Goal: Task Accomplishment & Management: Use online tool/utility

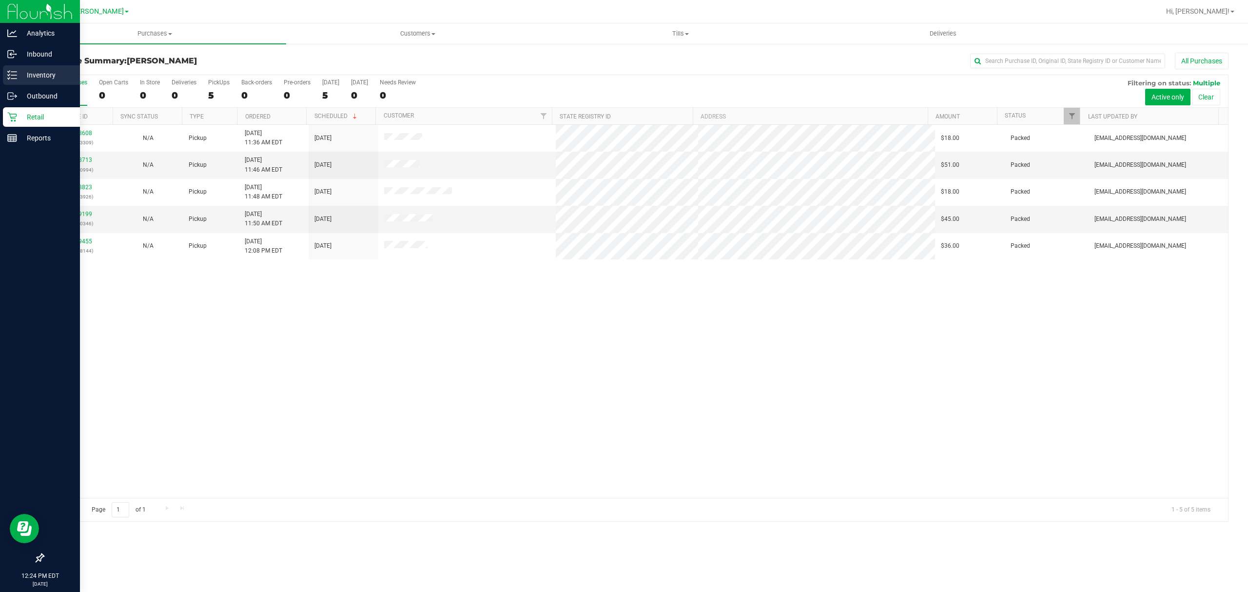
click at [32, 67] on div "Inventory" at bounding box center [41, 75] width 77 height 20
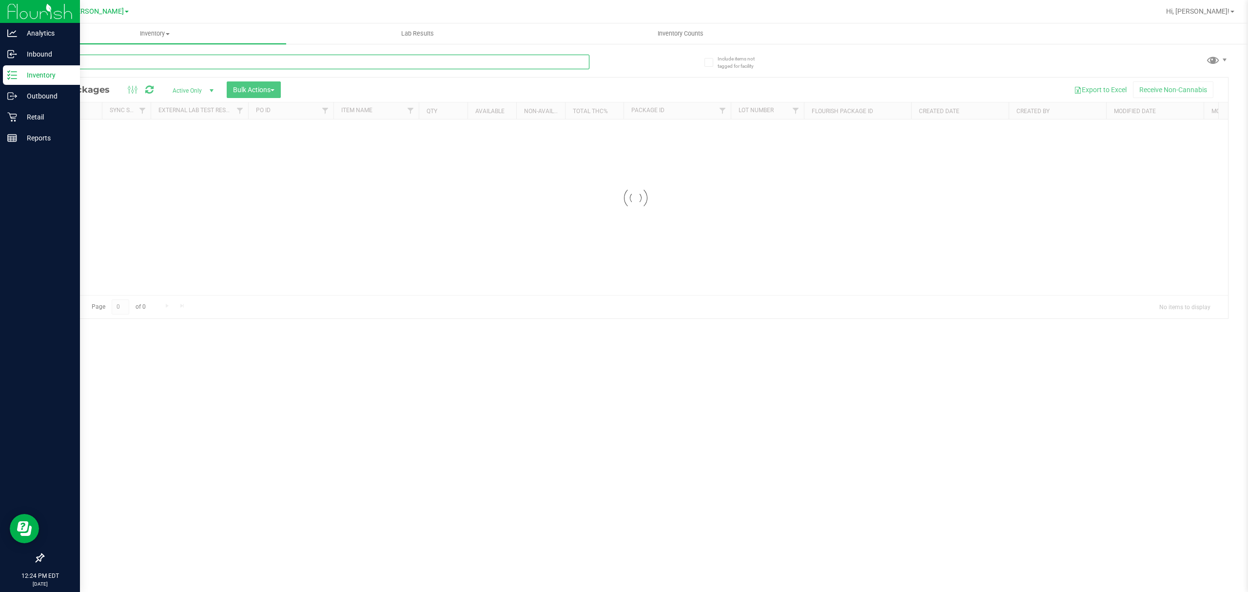
click at [145, 66] on input "text" at bounding box center [316, 62] width 547 height 15
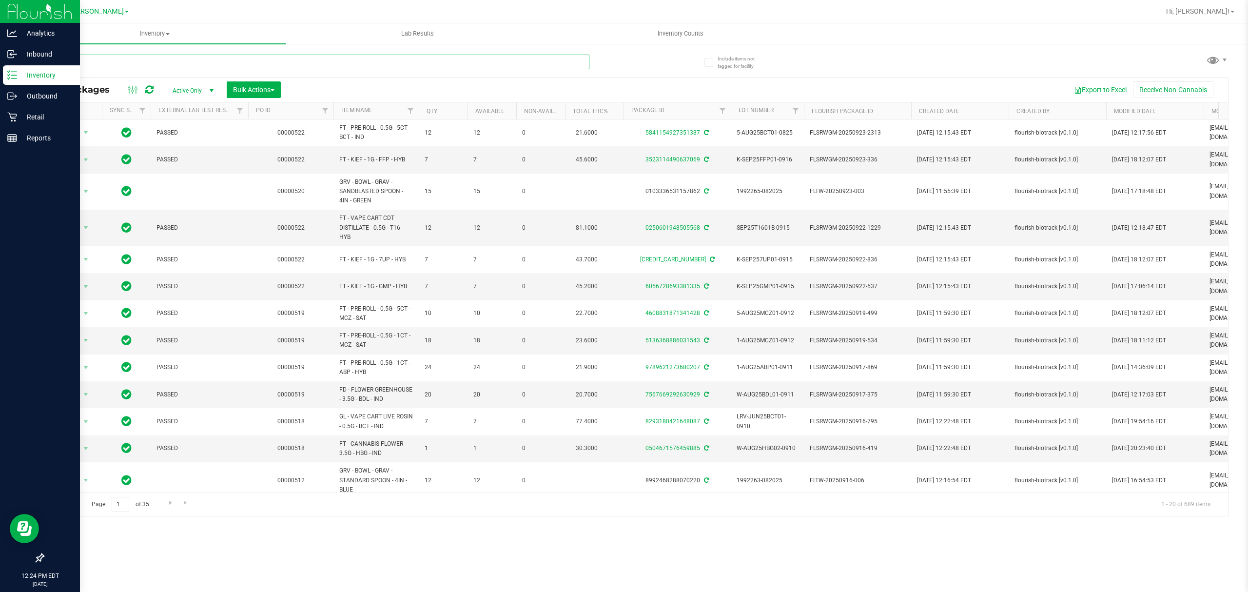
click at [141, 63] on input "text" at bounding box center [316, 62] width 547 height 15
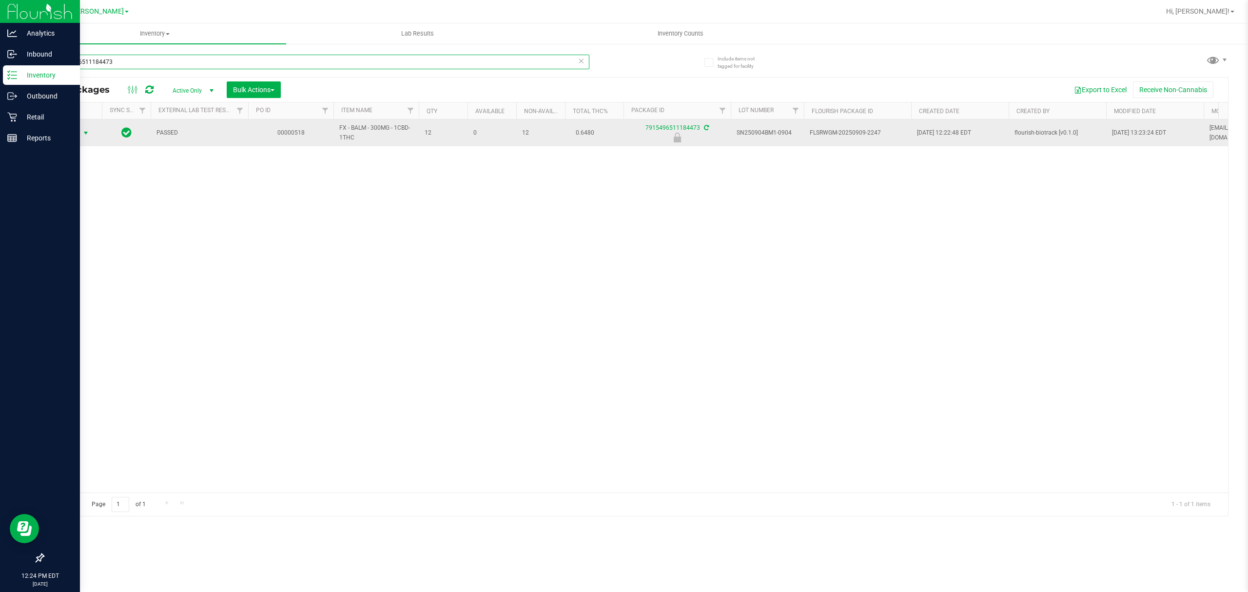
type input "7915496511184473"
click at [71, 129] on span "Action" at bounding box center [66, 133] width 26 height 14
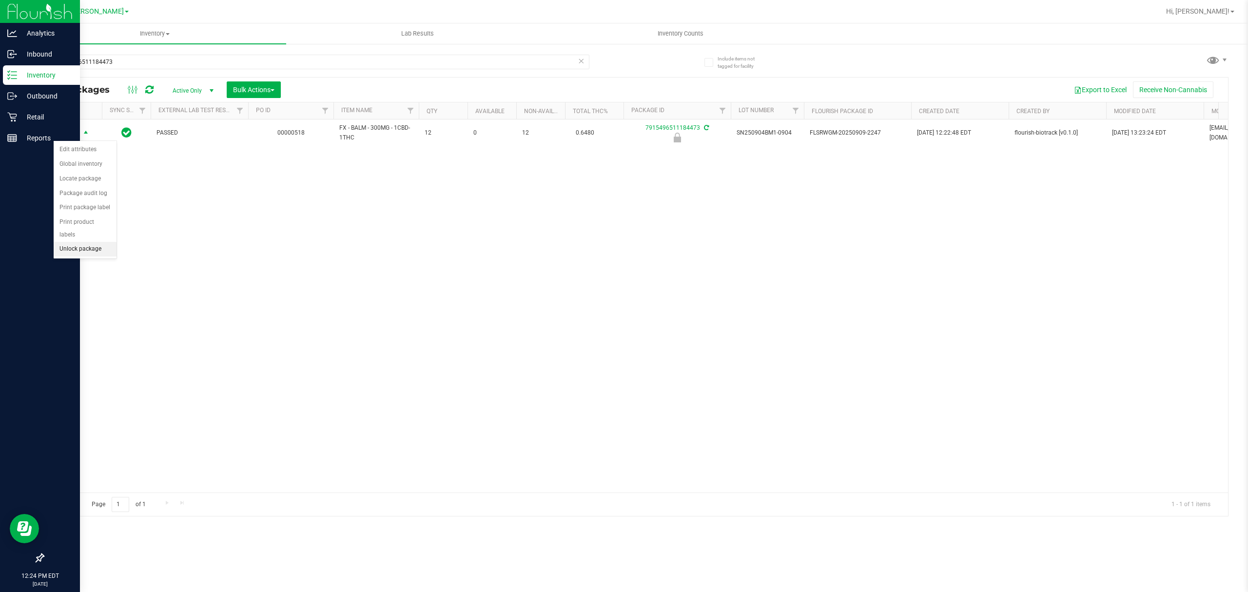
click at [92, 246] on li "Unlock package" at bounding box center [85, 249] width 63 height 15
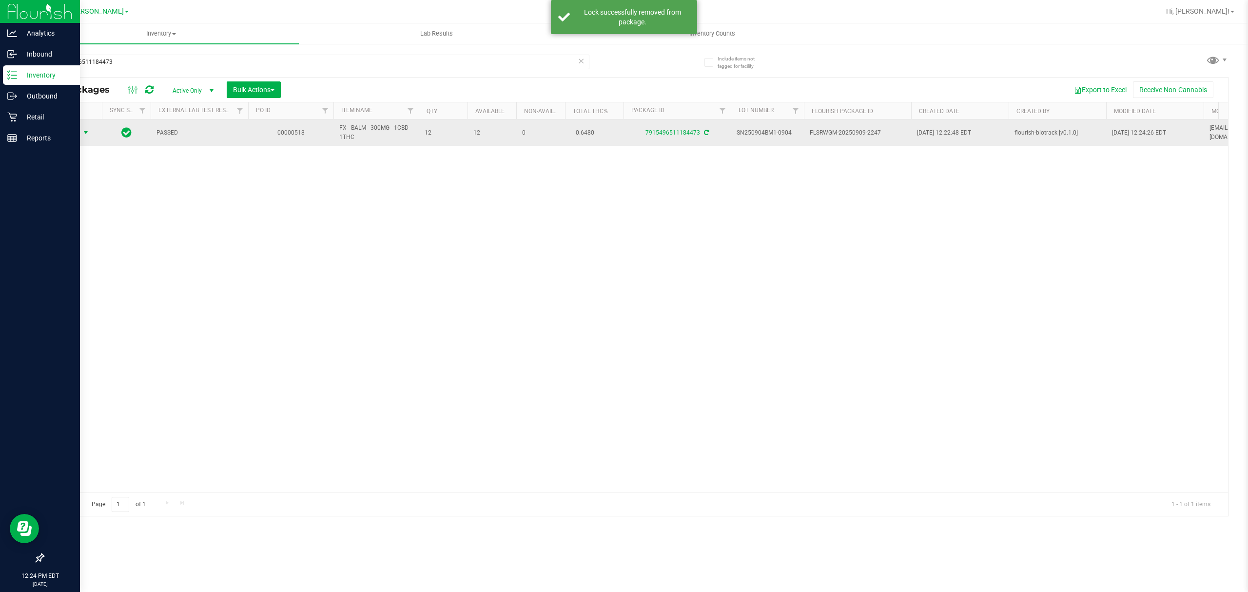
click at [69, 131] on span "Action" at bounding box center [66, 133] width 26 height 14
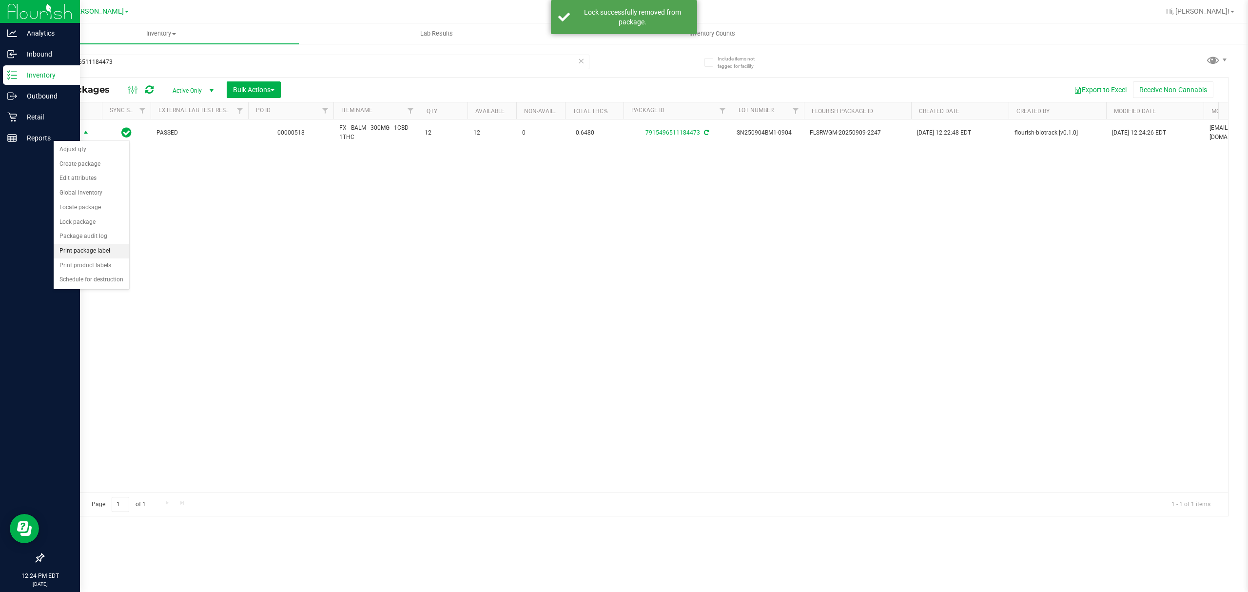
click at [73, 257] on li "Print package label" at bounding box center [92, 251] width 76 height 15
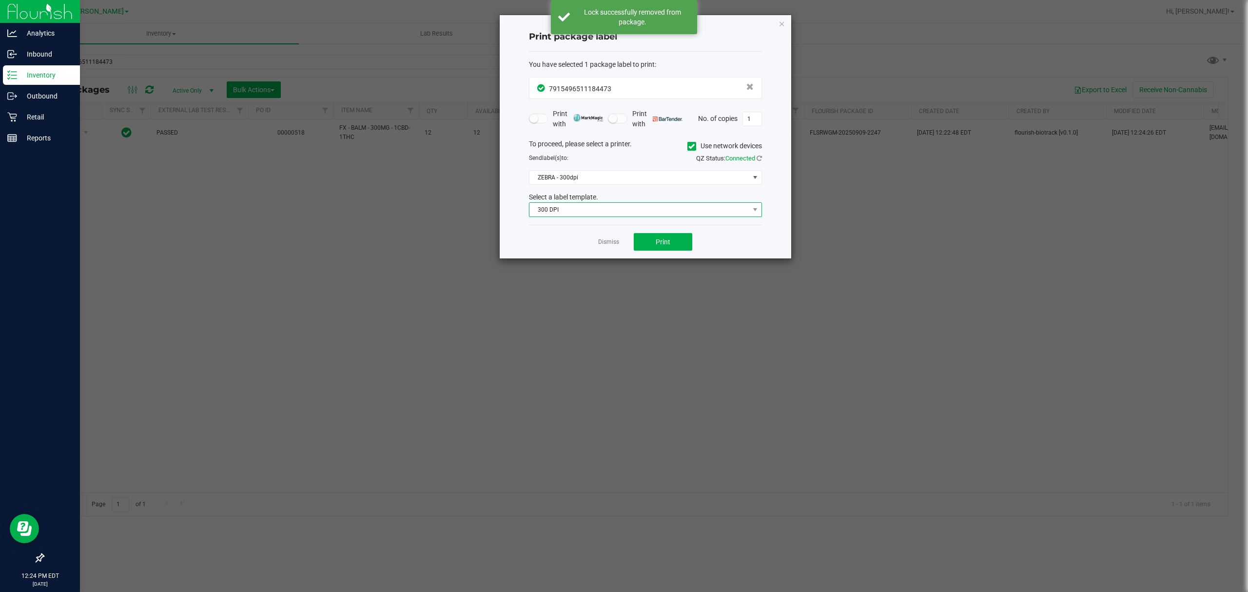
click at [673, 213] on span "300 DPI" at bounding box center [640, 210] width 220 height 14
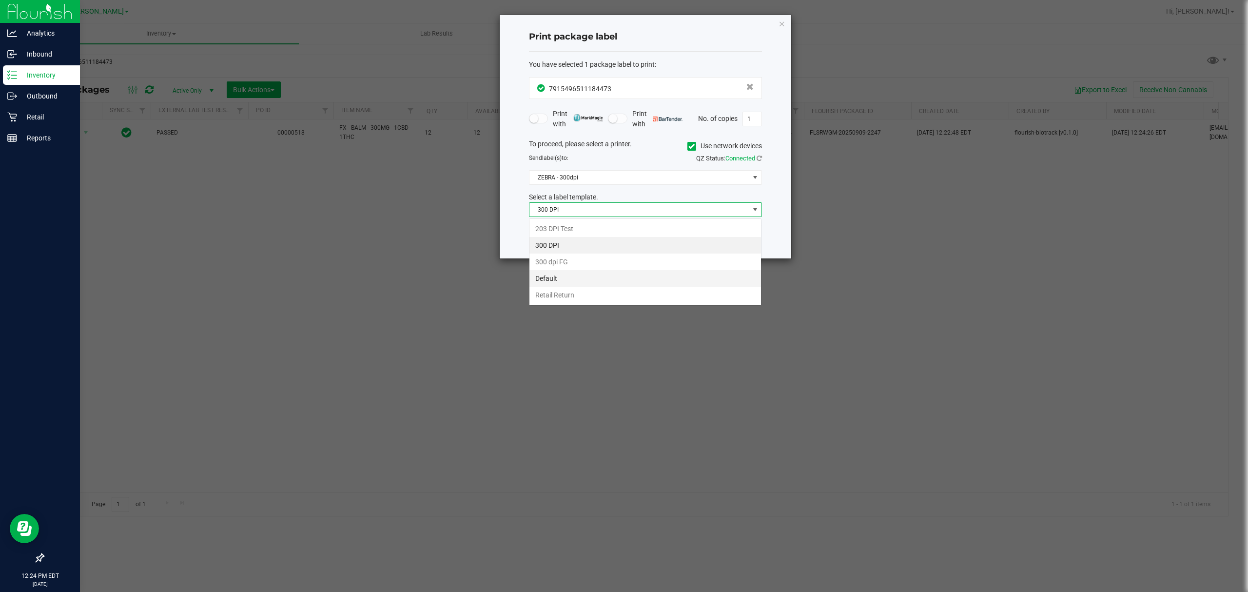
scroll to position [15, 233]
click at [541, 296] on li "Retail Return" at bounding box center [646, 295] width 232 height 17
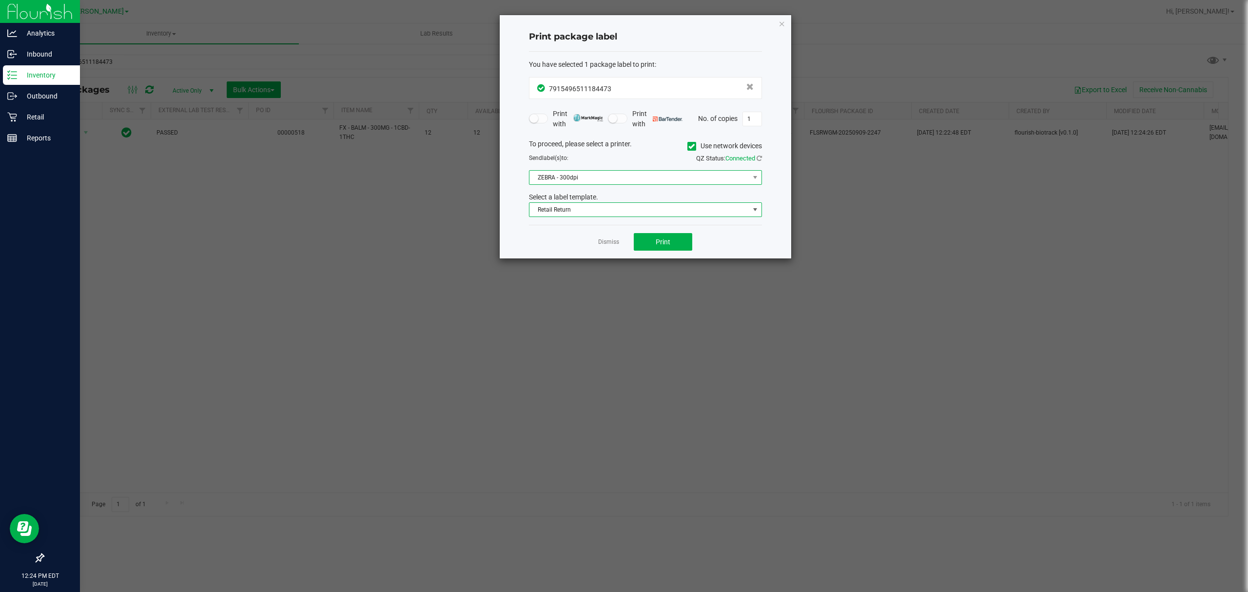
click at [597, 175] on span "ZEBRA - 300dpi" at bounding box center [640, 178] width 220 height 14
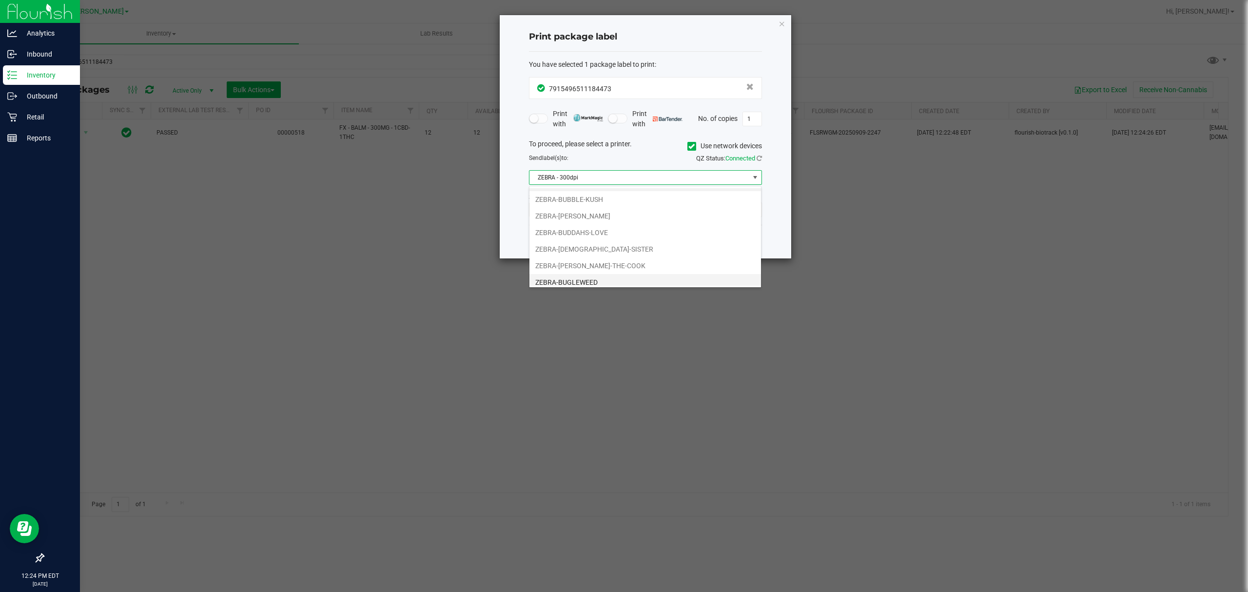
scroll to position [20, 0]
click at [560, 278] on li "ZEBRA-BUGLEWEED" at bounding box center [646, 277] width 232 height 17
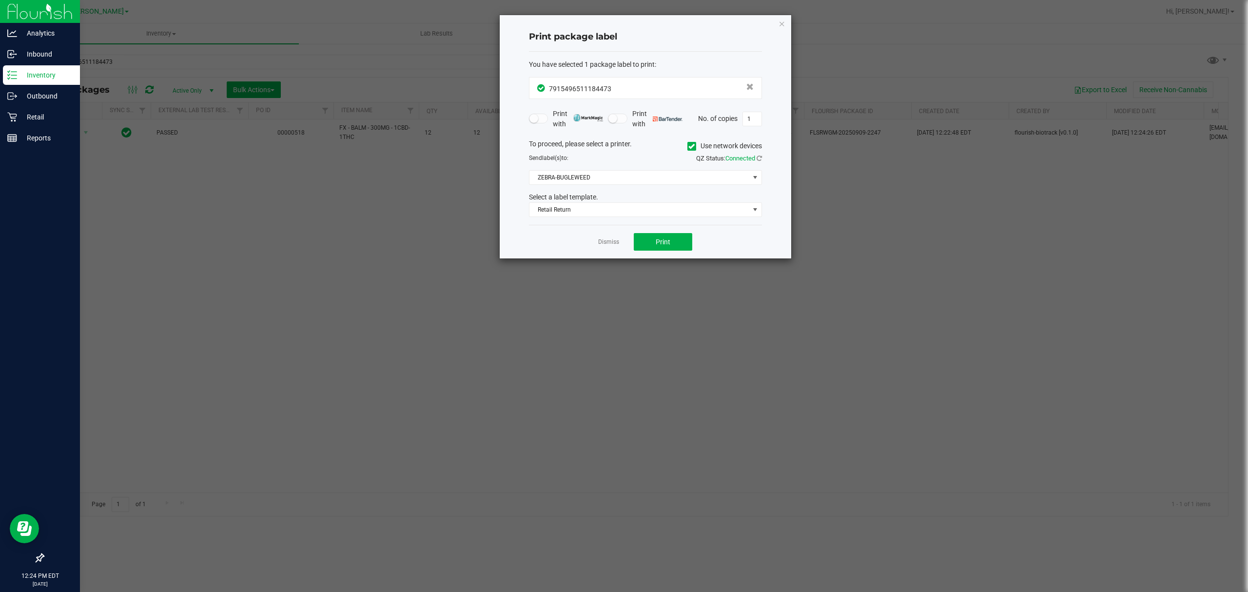
click at [548, 225] on div "You have selected 1 package label to print : 7915496511184473 Print with Print …" at bounding box center [645, 139] width 233 height 174
click at [653, 237] on button "Print" at bounding box center [663, 242] width 59 height 18
click at [606, 246] on link "Dismiss" at bounding box center [608, 242] width 21 height 8
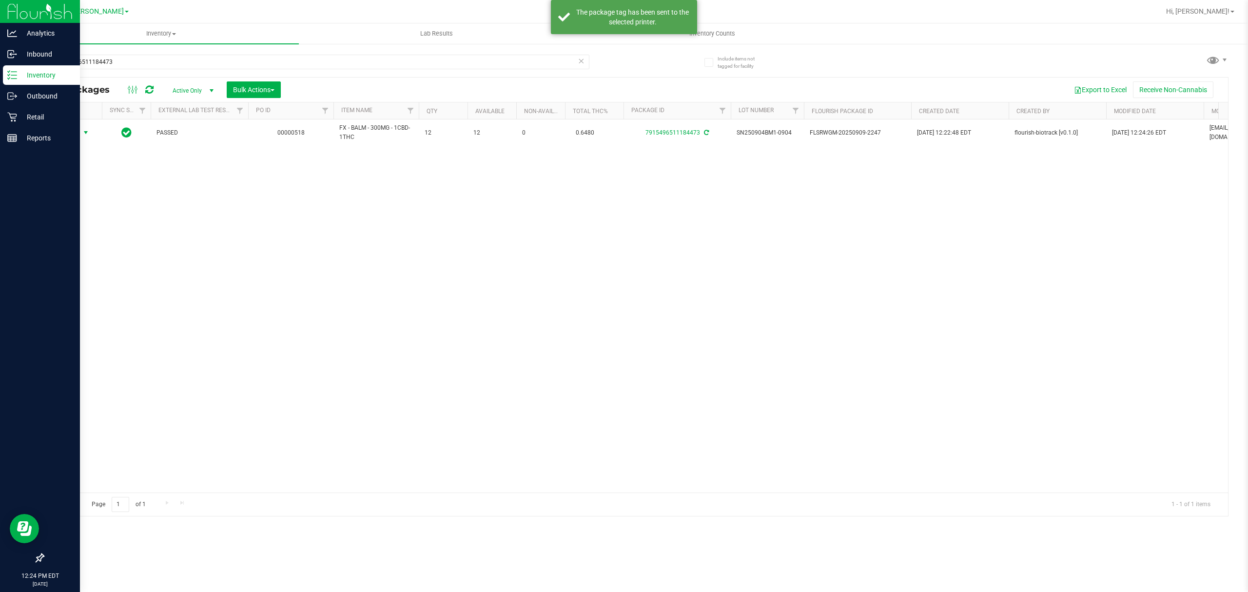
click at [538, 320] on div "Action Action Adjust qty Create package Edit attributes Global inventory Locate…" at bounding box center [635, 305] width 1185 height 373
click at [219, 293] on div "Action Action Adjust qty Create package Edit attributes Global inventory Locate…" at bounding box center [635, 305] width 1185 height 373
click at [46, 112] on p "Retail" at bounding box center [46, 117] width 59 height 12
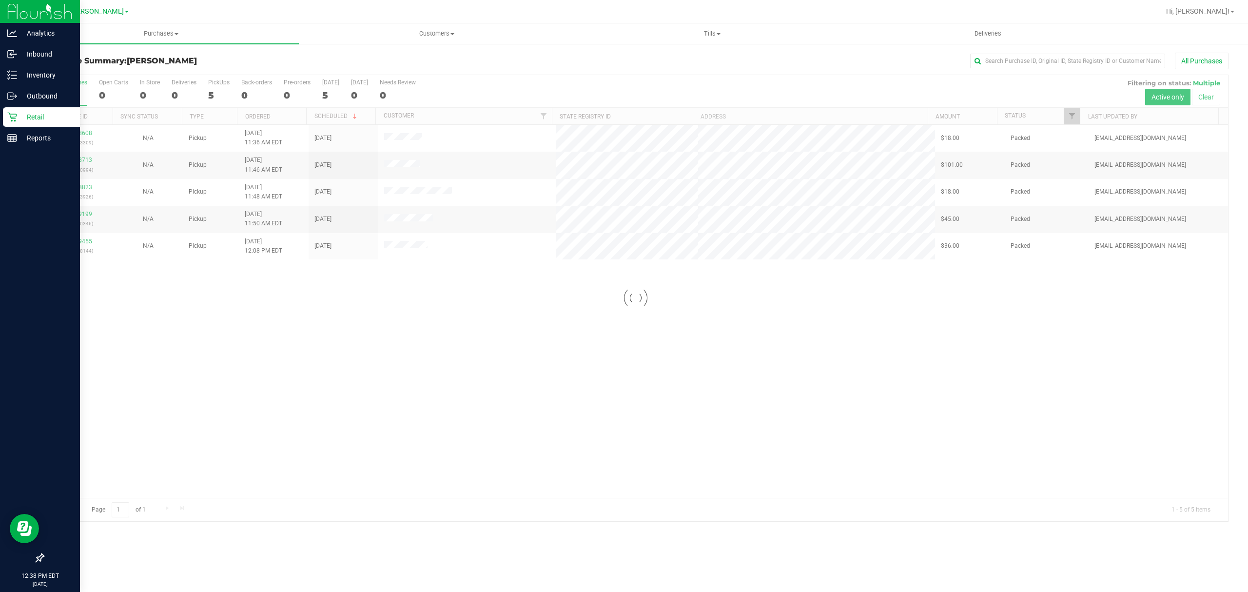
click at [437, 356] on div "Loading... 12018608 (328653309) N/A Pickup [DATE] 11:36 AM EDT 9/28/2025 $18.00…" at bounding box center [635, 311] width 1185 height 373
click at [440, 335] on div "12018608 (328653309) N/A Pickup [DATE] 11:36 AM EDT 9/28/2025 $18.00 Packed [EM…" at bounding box center [635, 311] width 1185 height 373
click at [441, 335] on div "12018608 (328653309) N/A Pickup [DATE] 11:36 AM EDT 9/28/2025 $18.00 Packed [EM…" at bounding box center [635, 311] width 1185 height 373
click at [537, 398] on div "12018608 (328653309) N/A Pickup [DATE] 11:36 AM EDT 9/28/2025 $18.00 Packed [EM…" at bounding box center [635, 311] width 1185 height 373
click at [514, 343] on div "12018608 (328653309) N/A Pickup [DATE] 11:36 AM EDT 9/28/2025 $18.00 Packed [EM…" at bounding box center [635, 311] width 1185 height 373
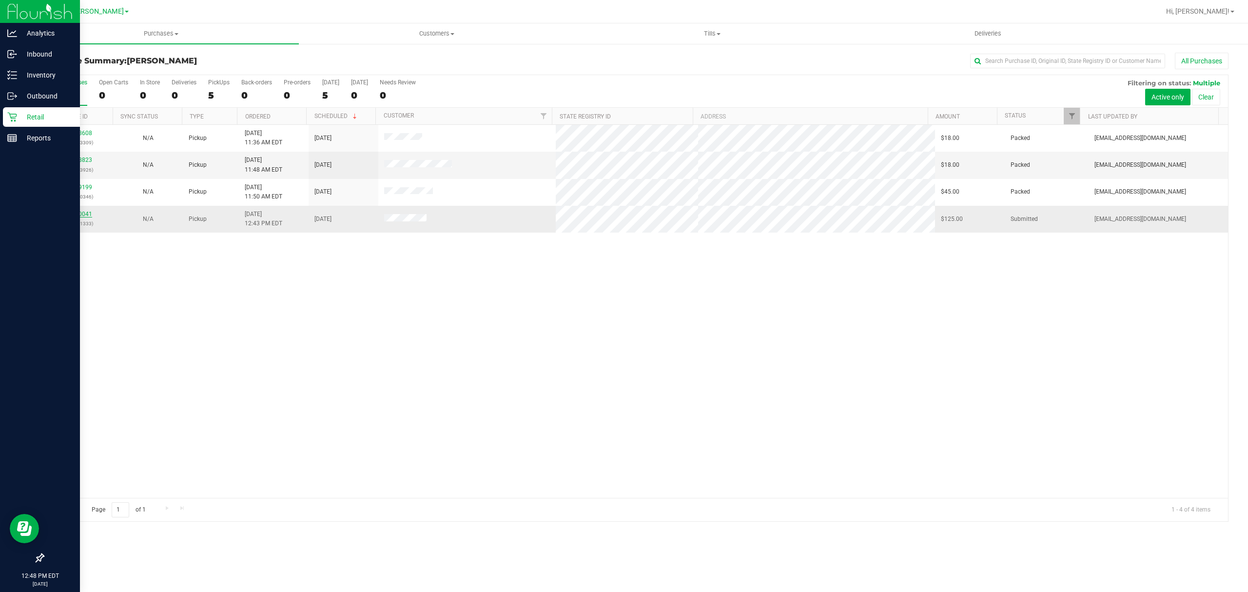
click at [70, 217] on link "12020041" at bounding box center [78, 214] width 27 height 7
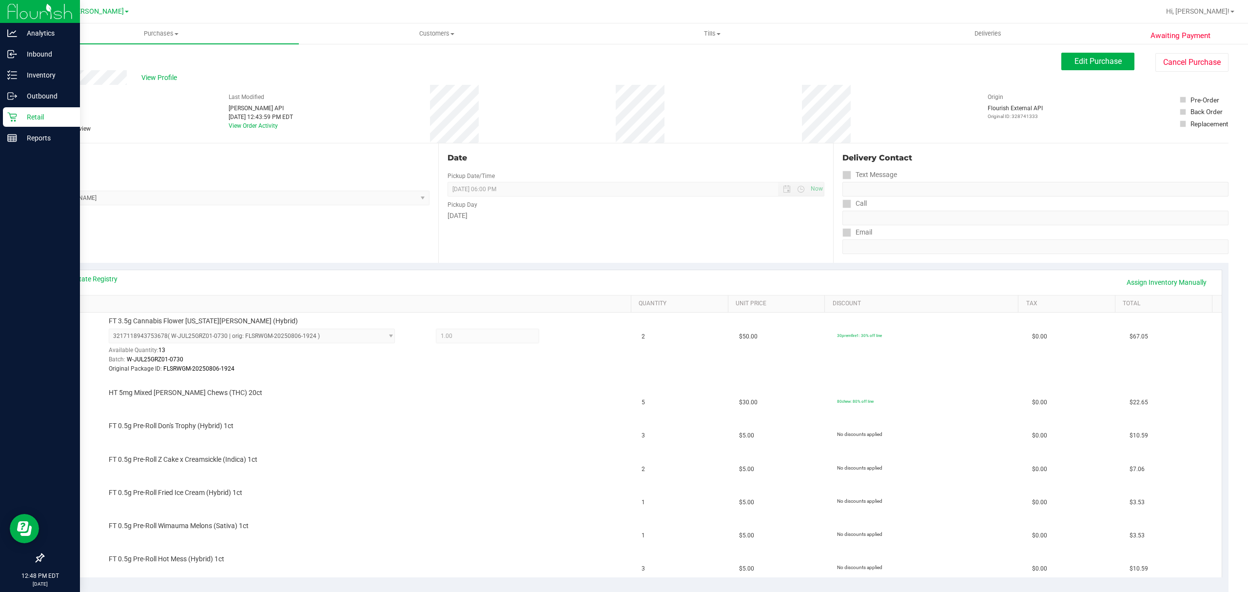
click at [21, 112] on p "Retail" at bounding box center [46, 117] width 59 height 12
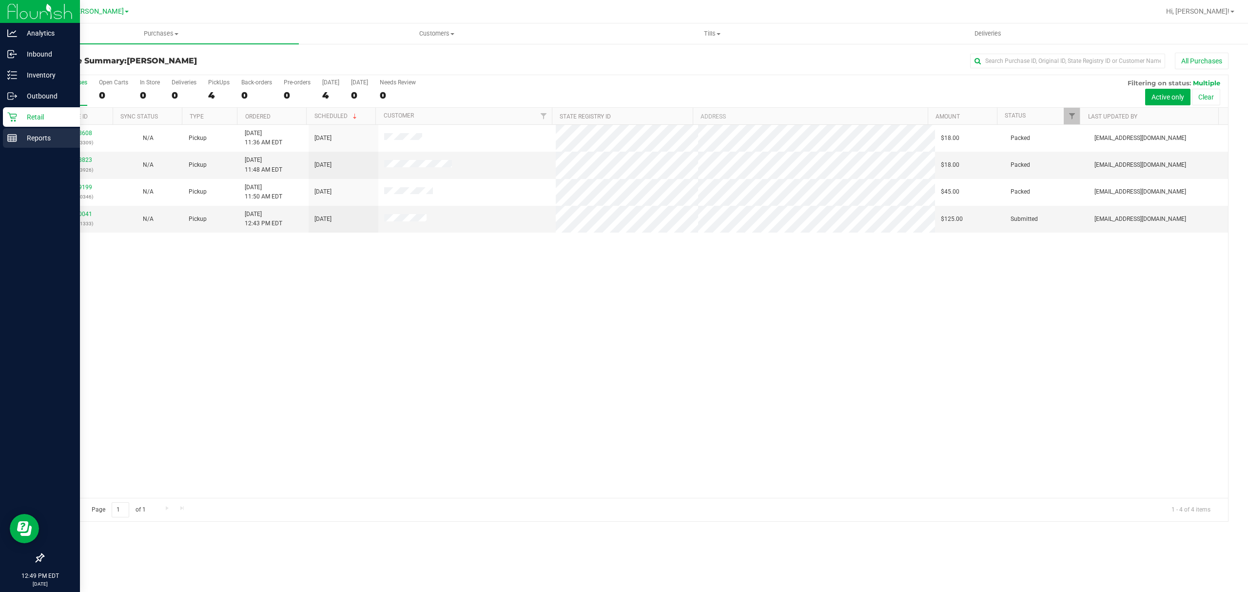
click at [43, 135] on p "Reports" at bounding box center [46, 138] width 59 height 12
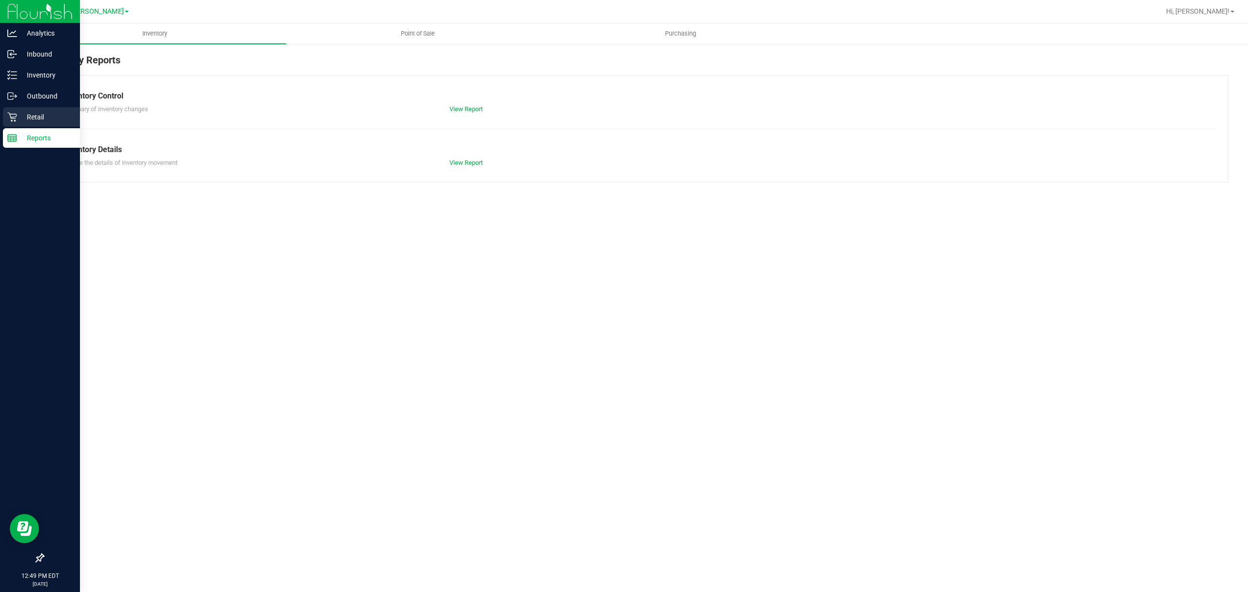
click at [46, 116] on p "Retail" at bounding box center [46, 117] width 59 height 12
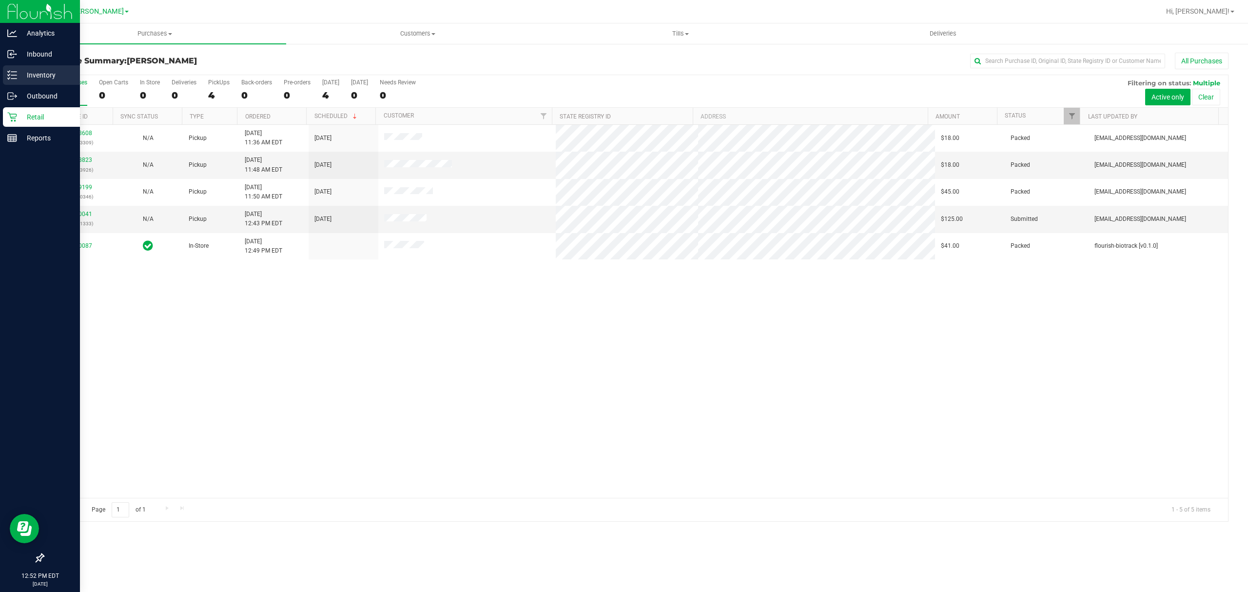
click at [28, 75] on p "Inventory" at bounding box center [46, 75] width 59 height 12
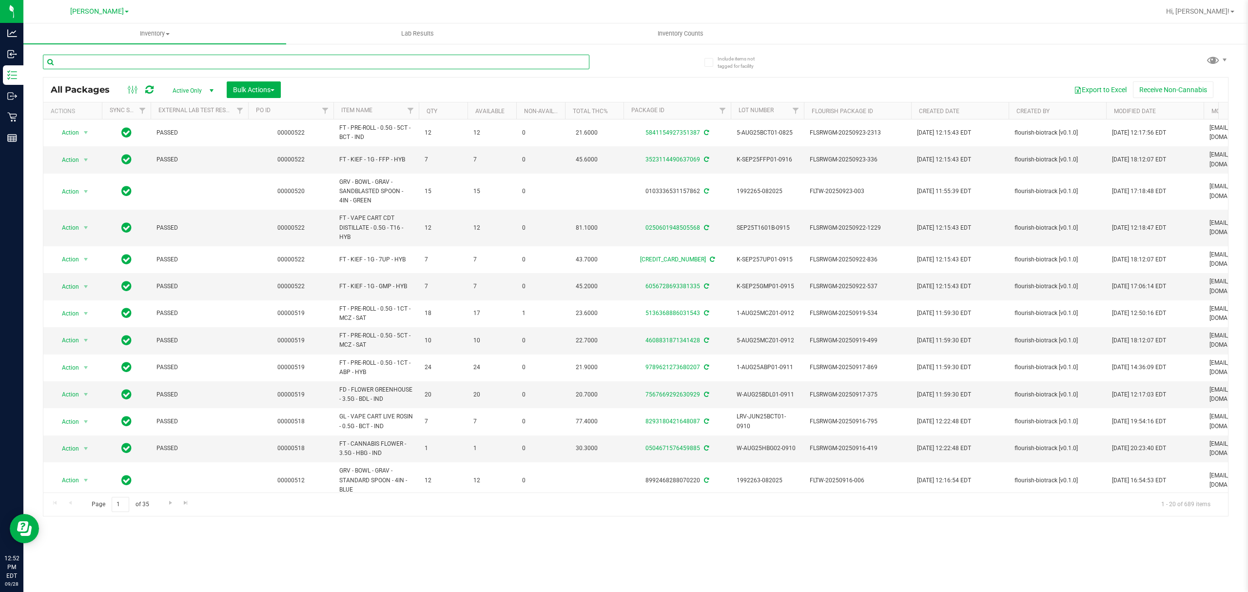
click at [126, 61] on input "text" at bounding box center [316, 62] width 547 height 15
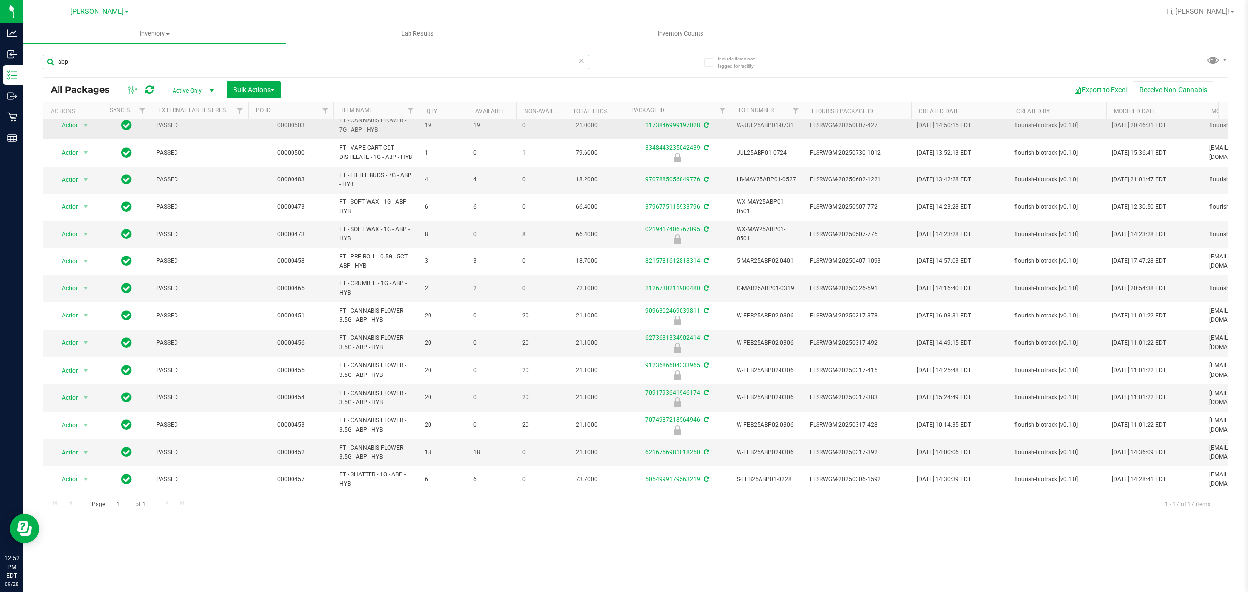
scroll to position [119, 0]
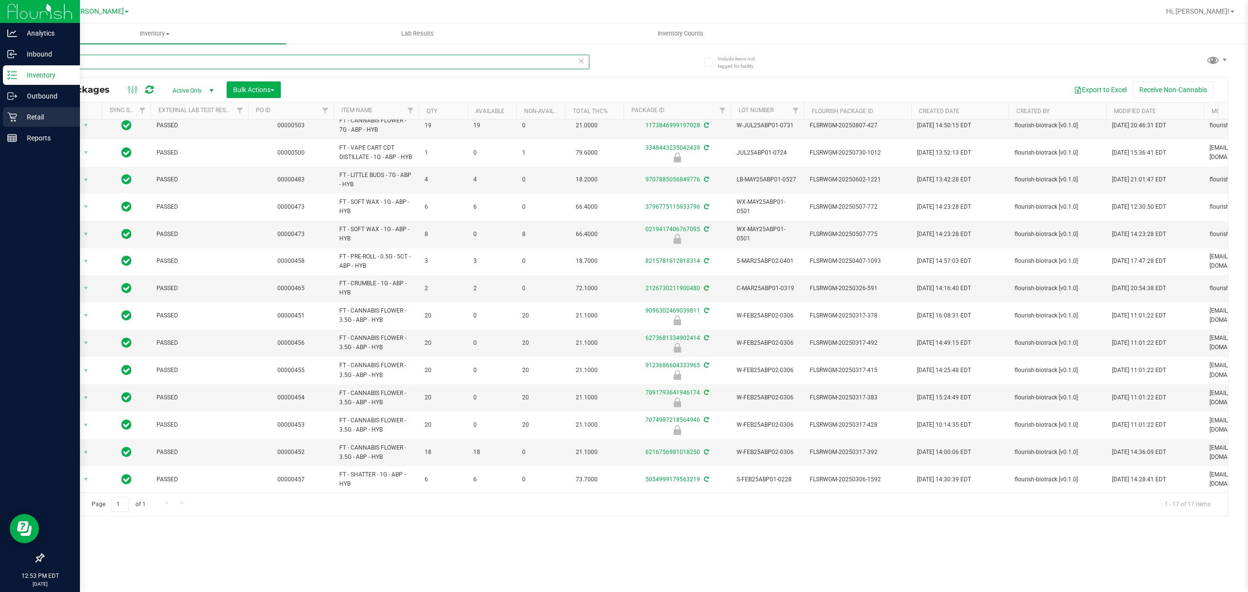
type input "abp"
click at [23, 113] on p "Retail" at bounding box center [46, 117] width 59 height 12
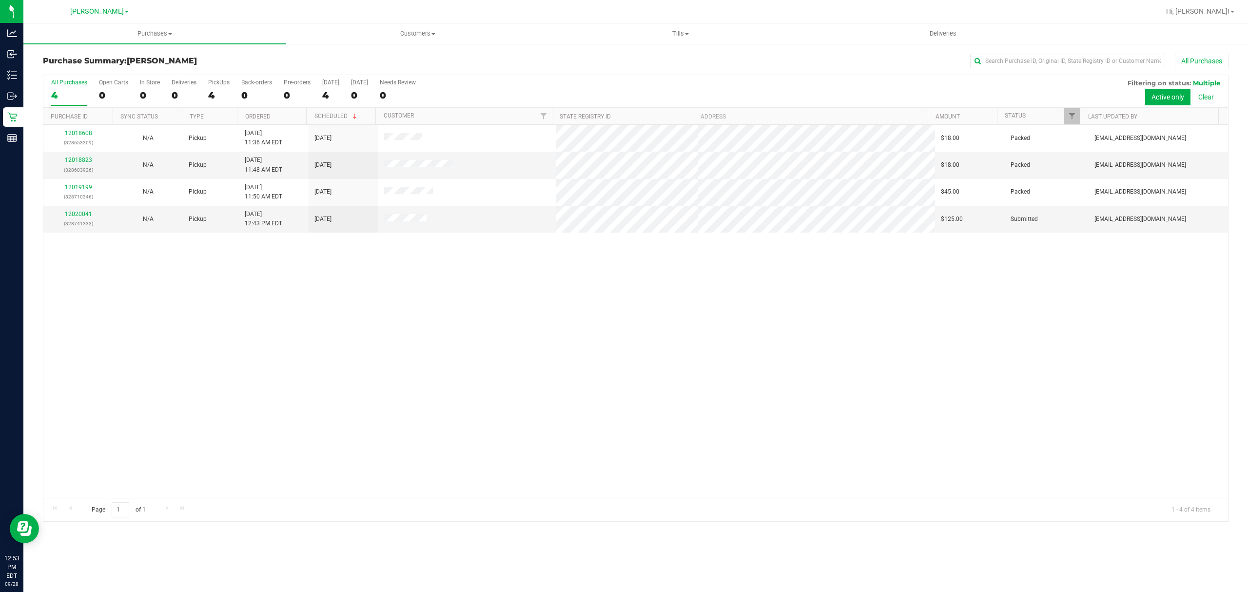
click at [367, 412] on div "12018608 (328653309) N/A Pickup [DATE] 11:36 AM EDT 9/28/2025 $18.00 Packed [EM…" at bounding box center [635, 311] width 1185 height 373
click at [82, 216] on link "12020041" at bounding box center [78, 214] width 27 height 7
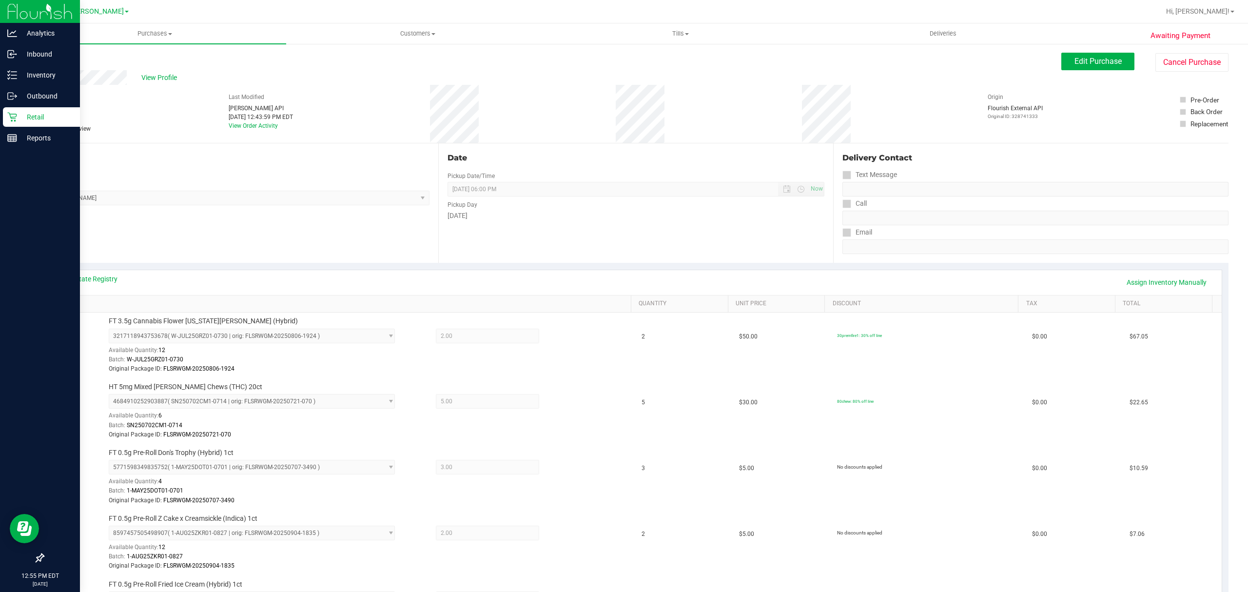
click at [24, 120] on p "Retail" at bounding box center [46, 117] width 59 height 12
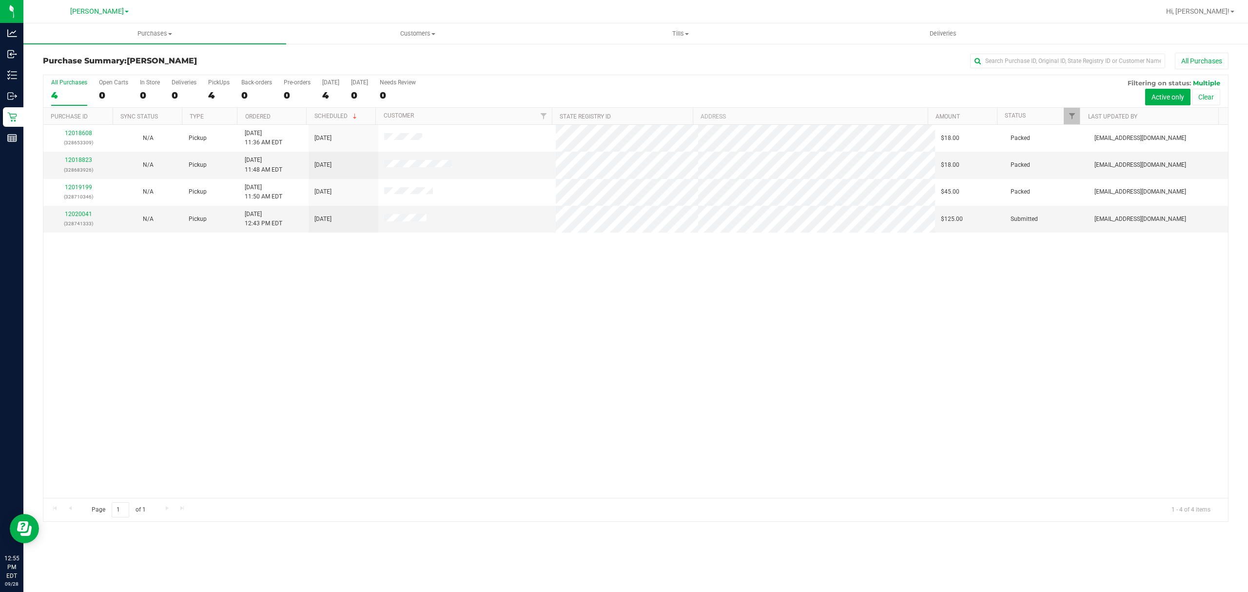
click at [630, 365] on div "12018608 (328653309) N/A Pickup [DATE] 11:36 AM EDT 9/28/2025 $18.00 Packed [EM…" at bounding box center [635, 311] width 1185 height 373
click at [259, 282] on div "12018608 (328653309) N/A Pickup [DATE] 11:36 AM EDT 9/28/2025 $18.00 Packed [EM…" at bounding box center [635, 311] width 1185 height 373
click at [440, 420] on div "12018608 (328653309) N/A Pickup [DATE] 11:36 AM EDT 9/28/2025 $18.00 Packed [EM…" at bounding box center [635, 311] width 1185 height 373
click at [498, 344] on div "12018608 (328653309) N/A Pickup [DATE] 11:36 AM EDT 9/28/2025 $18.00 Packed [EM…" at bounding box center [635, 311] width 1185 height 373
click at [350, 343] on div "12018608 (328653309) N/A Pickup [DATE] 11:36 AM EDT 9/28/2025 $18.00 Packed [EM…" at bounding box center [635, 311] width 1185 height 373
